Goal: Information Seeking & Learning: Learn about a topic

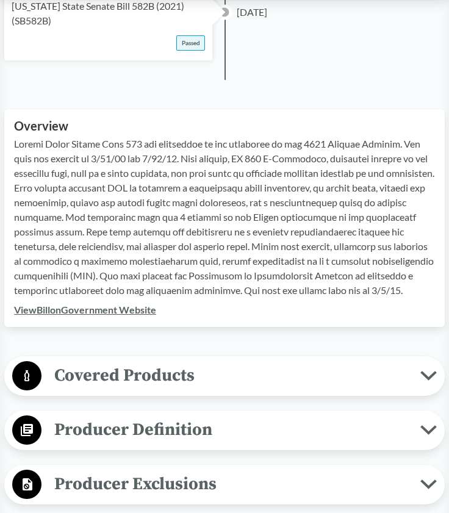
scroll to position [376, 0]
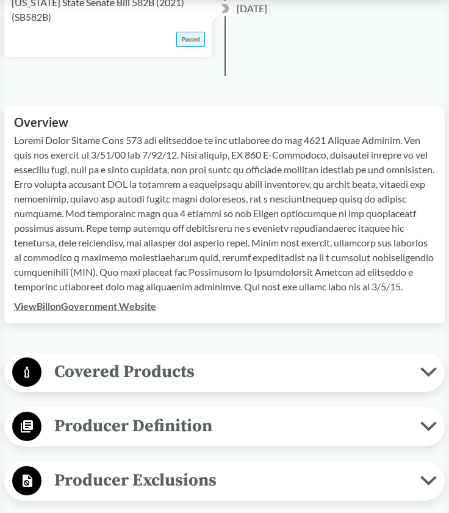
click at [134, 364] on span "Covered Products" at bounding box center [230, 371] width 379 height 27
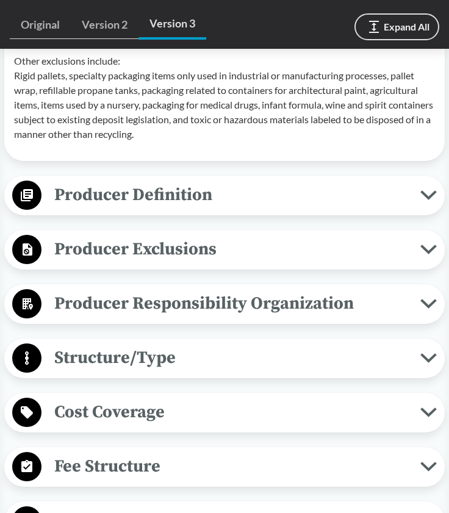
scroll to position [1086, 0]
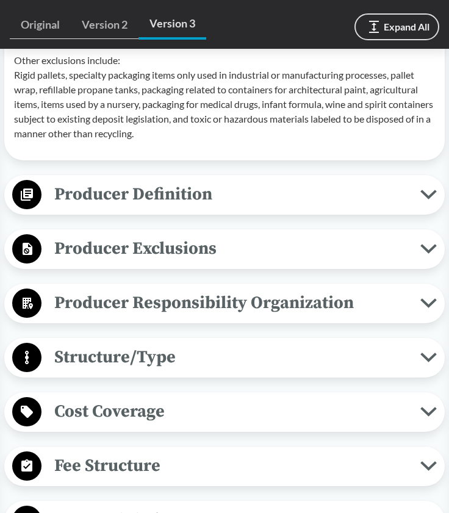
click at [116, 181] on span "Producer Definition" at bounding box center [230, 194] width 379 height 27
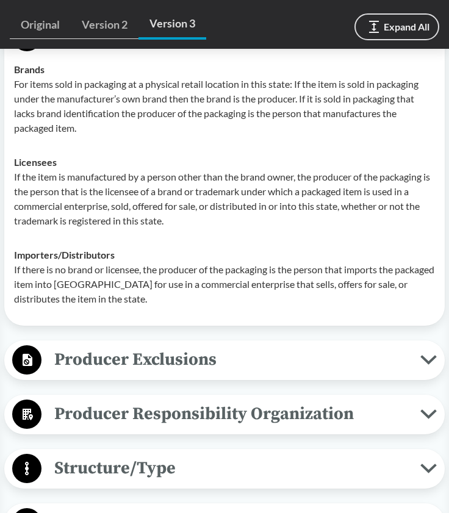
scroll to position [1241, 0]
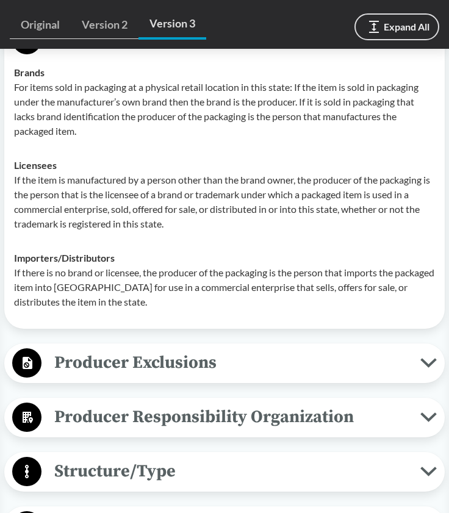
click at [177, 349] on span "Producer Exclusions" at bounding box center [230, 362] width 379 height 27
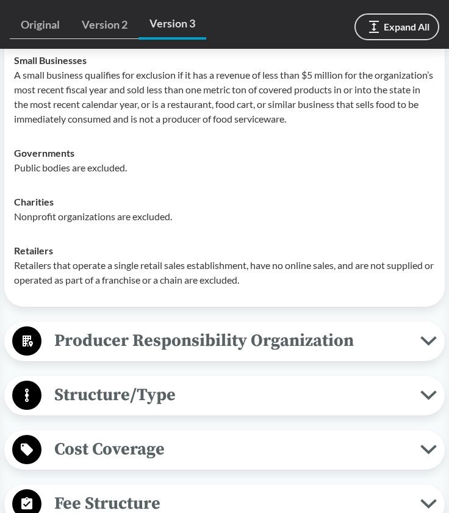
scroll to position [1577, 0]
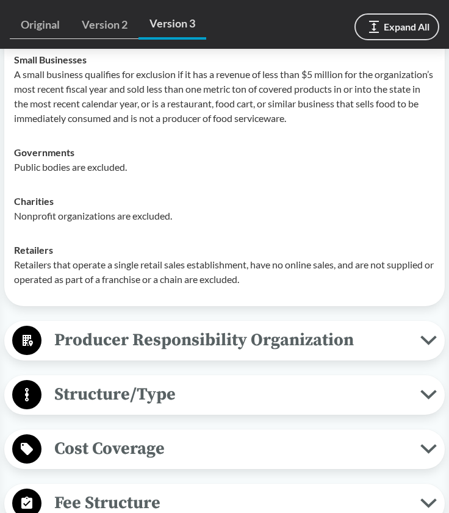
click at [156, 331] on span "Producer Responsibility Organization" at bounding box center [230, 339] width 379 height 27
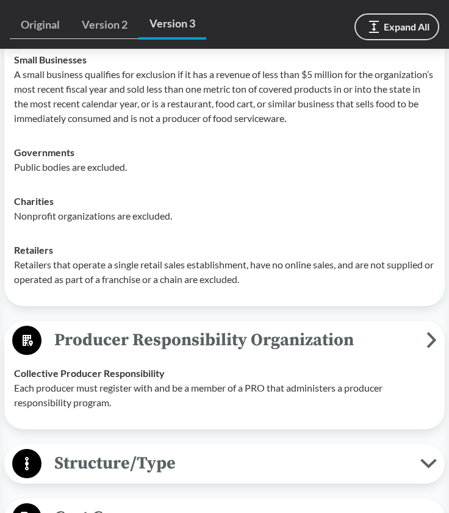
click at [318, 450] on span "Structure/Type" at bounding box center [230, 463] width 379 height 27
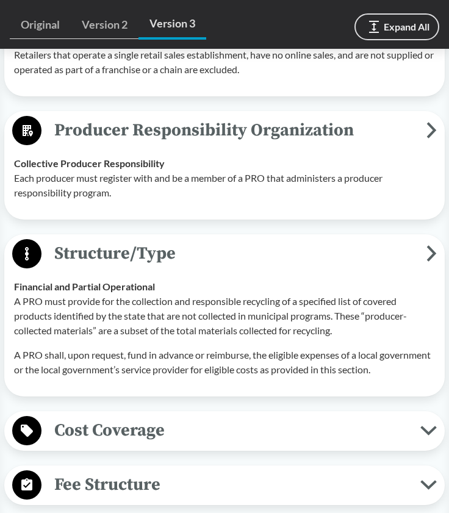
scroll to position [1791, 0]
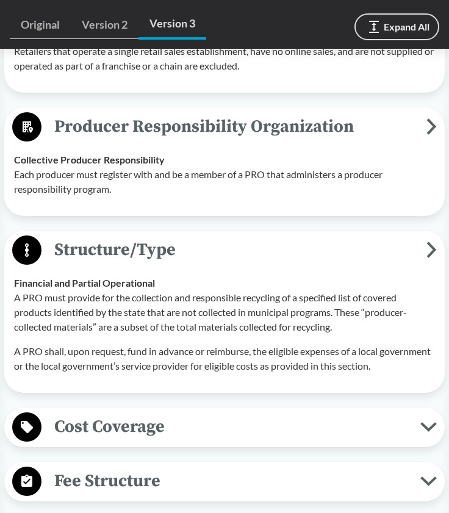
click at [311, 418] on span "Cost Coverage" at bounding box center [230, 426] width 379 height 27
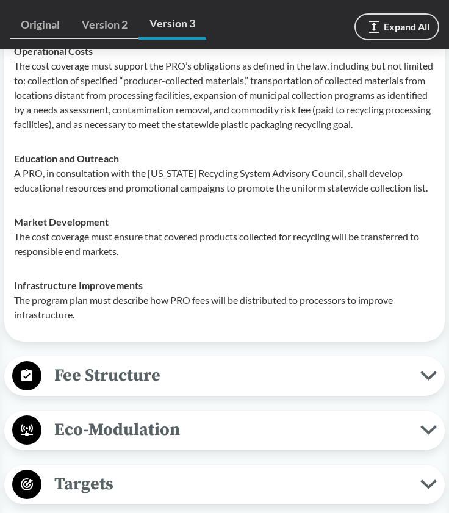
scroll to position [2207, 0]
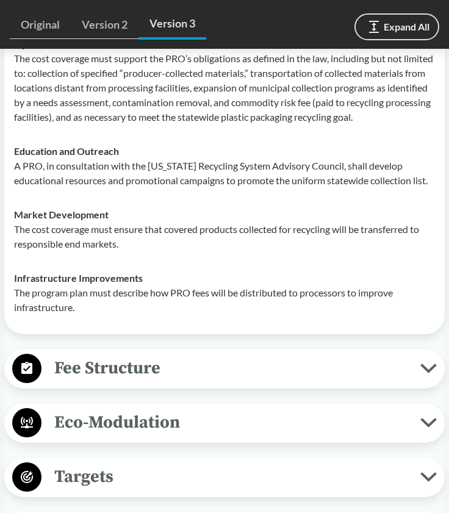
click at [268, 382] on div "Fee Structure Product-Related The program must establish material-specific base…" at bounding box center [224, 369] width 440 height 40
click at [262, 376] on span "Fee Structure" at bounding box center [230, 367] width 379 height 27
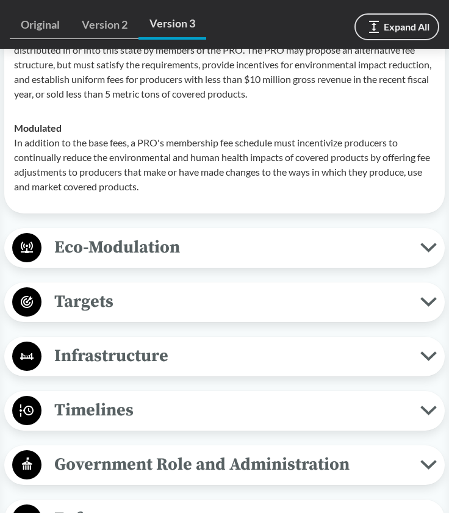
scroll to position [2589, 0]
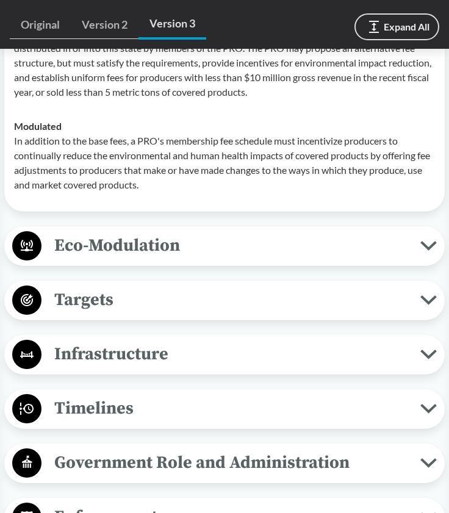
click at [171, 398] on span "Timelines" at bounding box center [230, 408] width 379 height 27
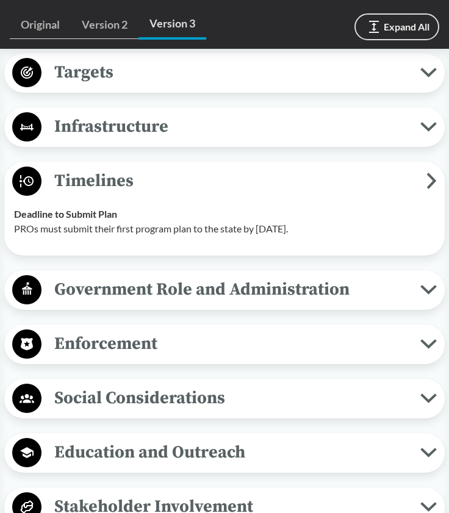
scroll to position [2825, 0]
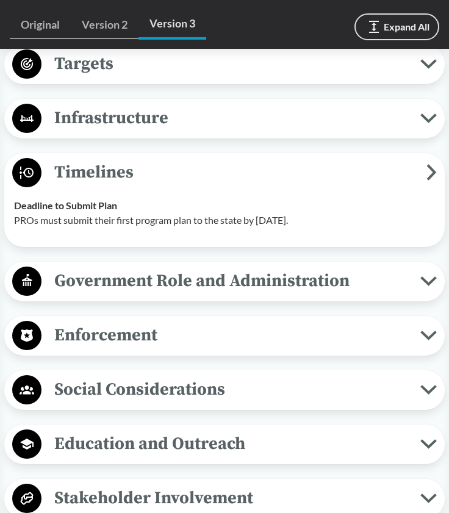
click at [213, 296] on div "Government Role and Administration Plan Review and Approval The state shall app…" at bounding box center [224, 282] width 440 height 40
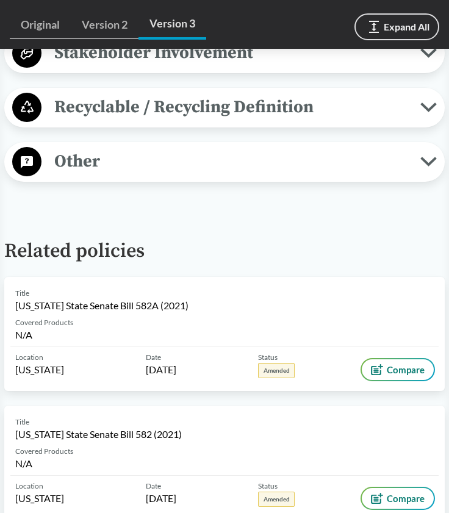
scroll to position [3317, 0]
